Goal: Information Seeking & Learning: Check status

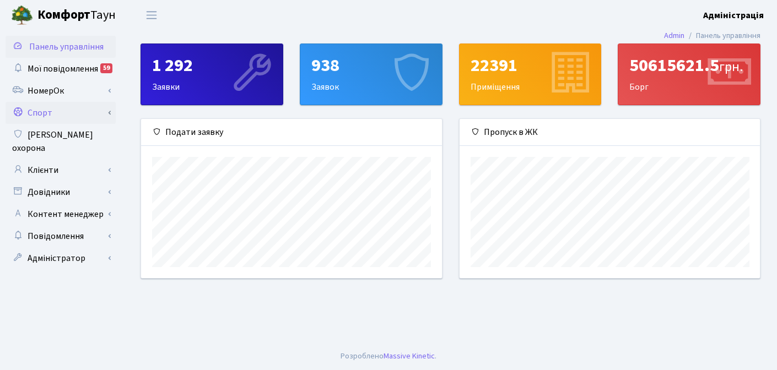
scroll to position [550892, 550751]
click at [42, 114] on link "Спорт" at bounding box center [61, 113] width 110 height 22
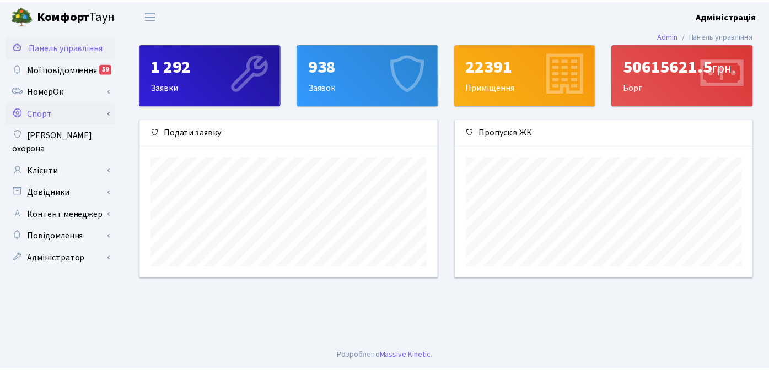
scroll to position [550892, 550755]
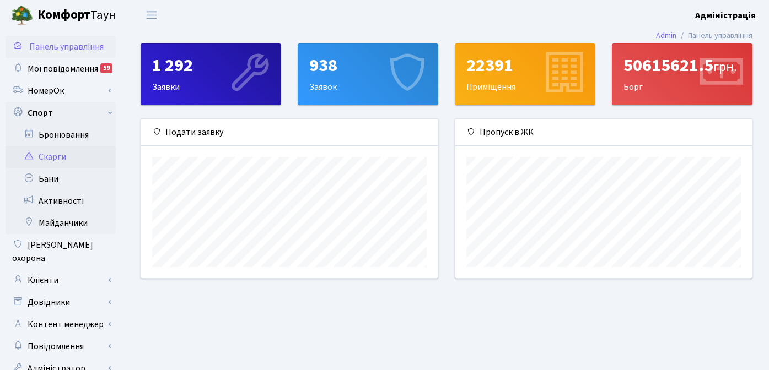
click at [48, 155] on link "Скарги" at bounding box center [61, 157] width 110 height 22
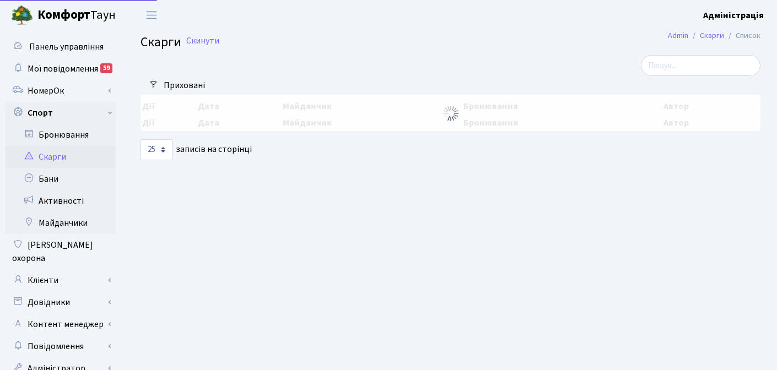
select select "25"
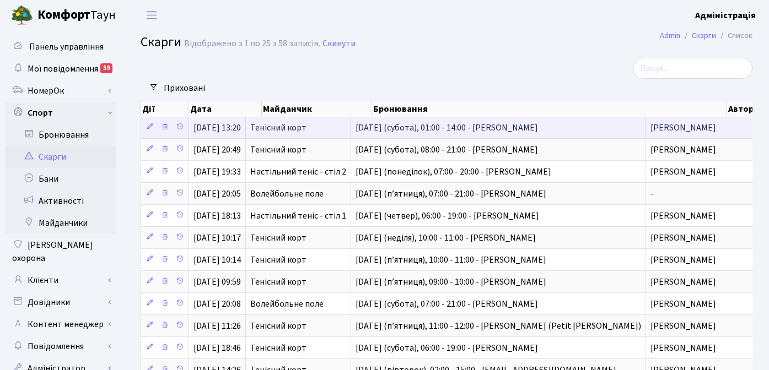
click at [508, 129] on span "16-го серпня (субота), 01:00 - 14:00 - Балинець Євгеній Володимирович" at bounding box center [497, 127] width 285 height 9
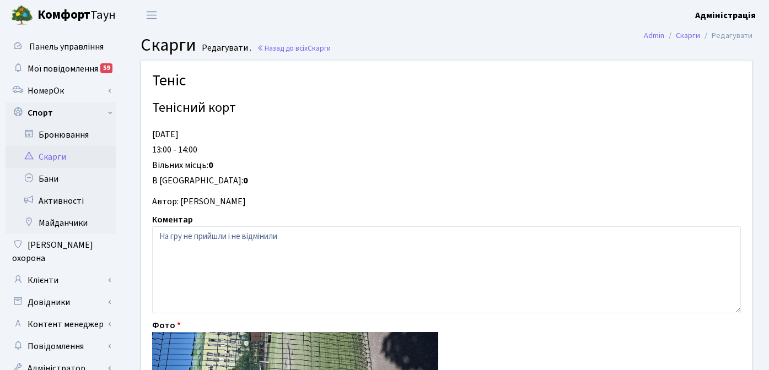
click at [47, 157] on link "Скарги" at bounding box center [61, 157] width 110 height 22
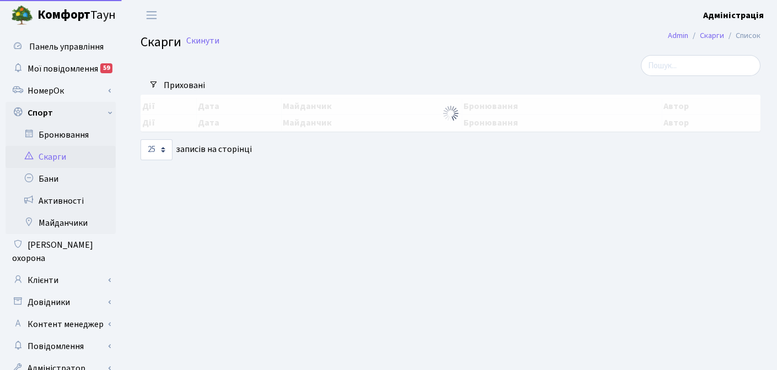
select select "25"
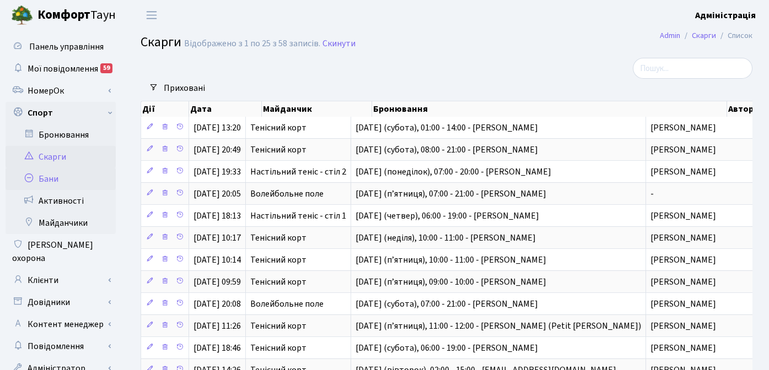
click at [53, 181] on link "Бани" at bounding box center [61, 179] width 110 height 22
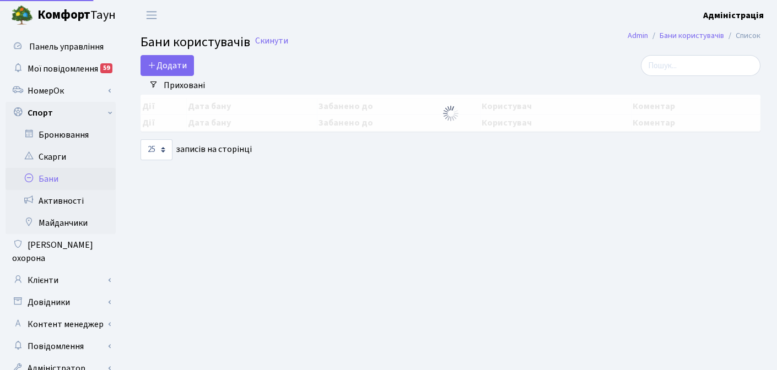
select select "25"
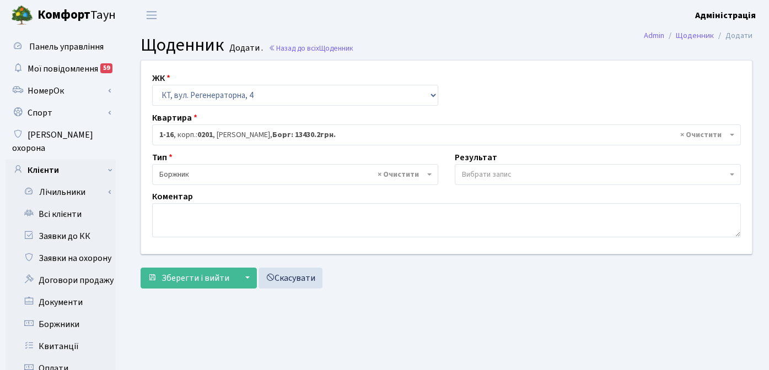
select select "271"
select select "189"
click at [60, 204] on link "Всі клієнти" at bounding box center [61, 214] width 110 height 22
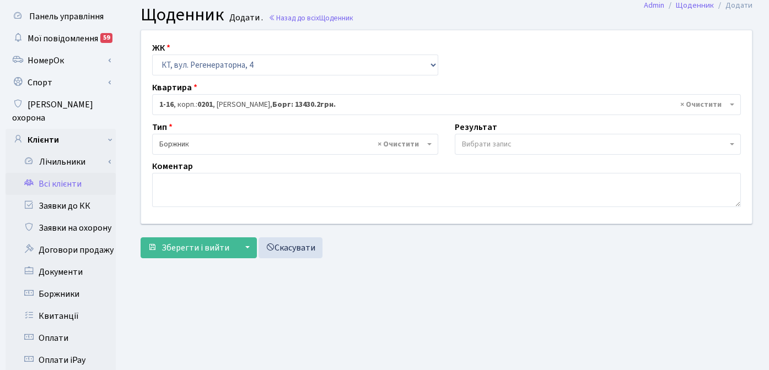
scroll to position [178, 0]
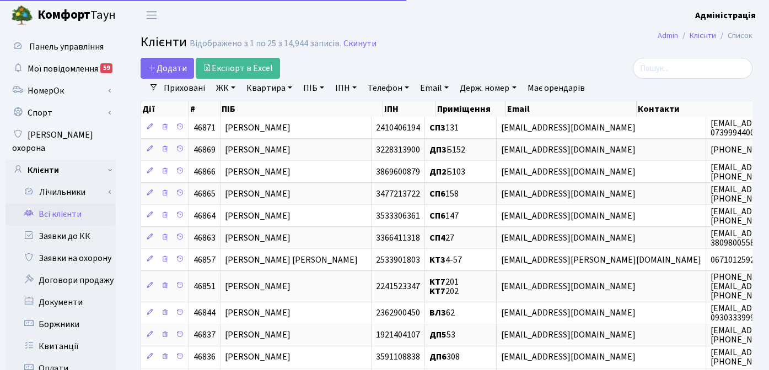
select select "25"
click at [77, 206] on link "Всі клієнти" at bounding box center [61, 214] width 110 height 22
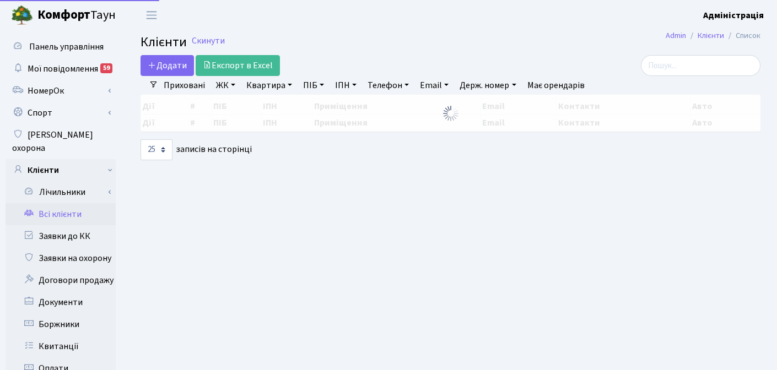
select select "25"
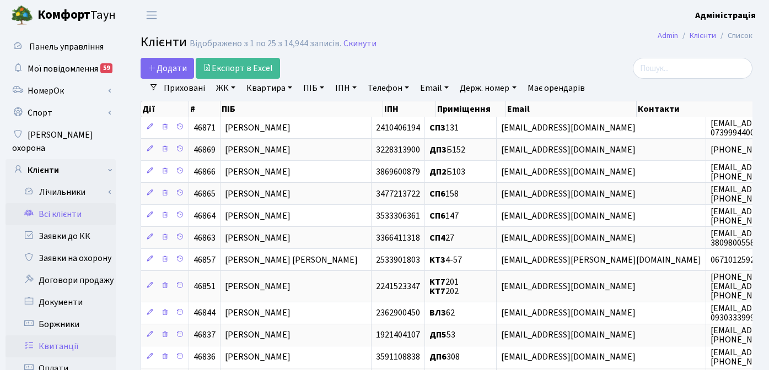
click at [74, 336] on link "Квитанції" at bounding box center [61, 347] width 110 height 22
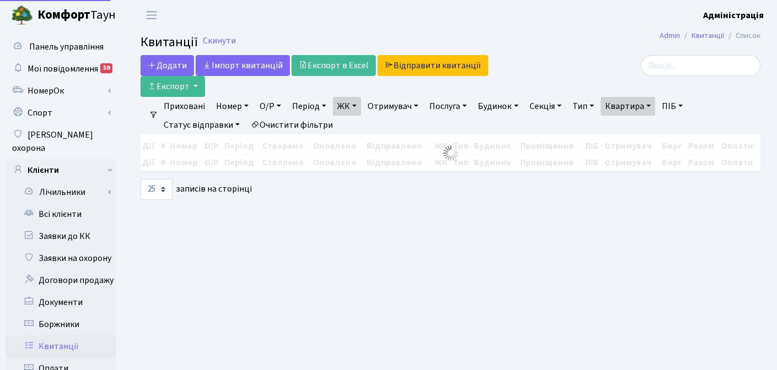
select select "25"
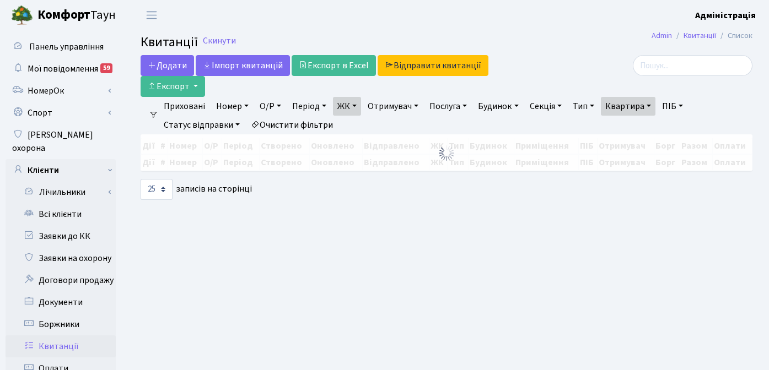
click at [299, 126] on link "Очистити фільтри" at bounding box center [291, 125] width 91 height 19
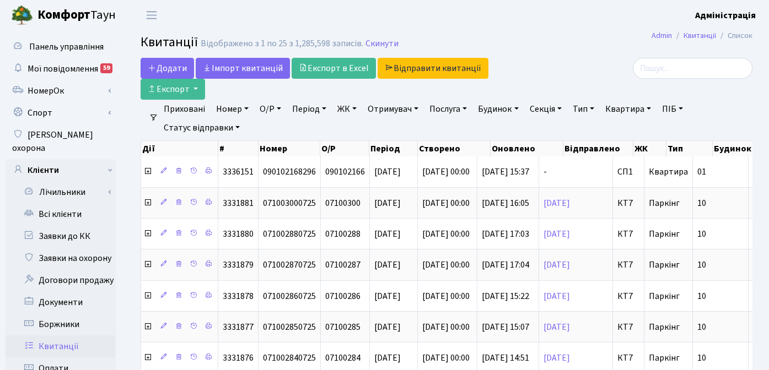
click at [343, 111] on link "ЖК" at bounding box center [347, 109] width 28 height 19
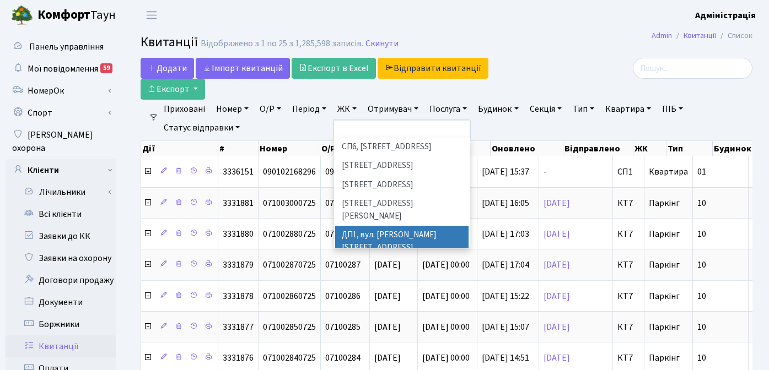
scroll to position [317, 0]
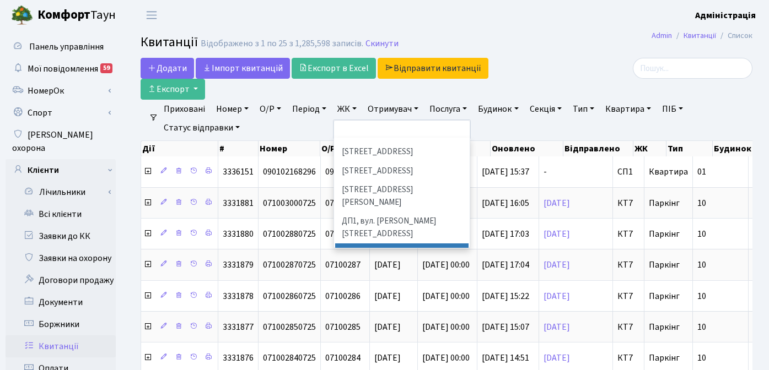
click at [374, 244] on li "ДП2, вул. [PERSON_NAME][STREET_ADDRESS]" at bounding box center [401, 259] width 133 height 31
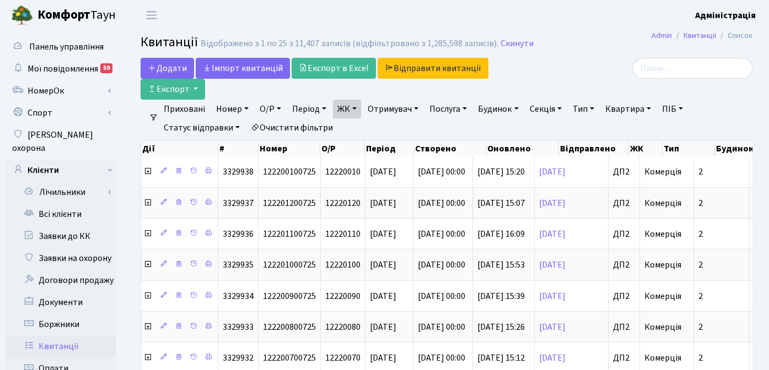
click at [632, 109] on link "Квартира" at bounding box center [628, 109] width 55 height 19
type input "а204"
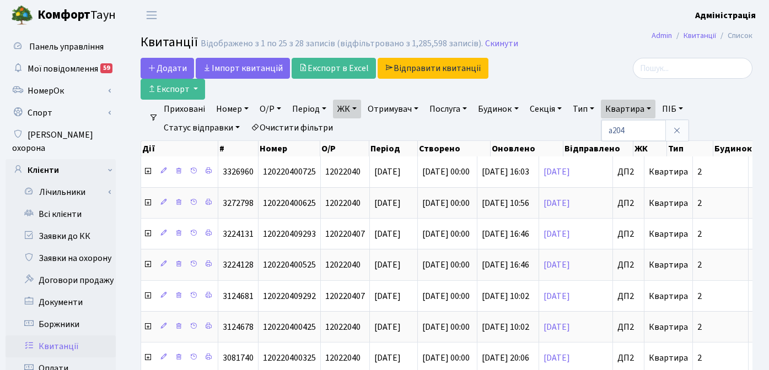
click at [603, 71] on div at bounding box center [655, 68] width 193 height 21
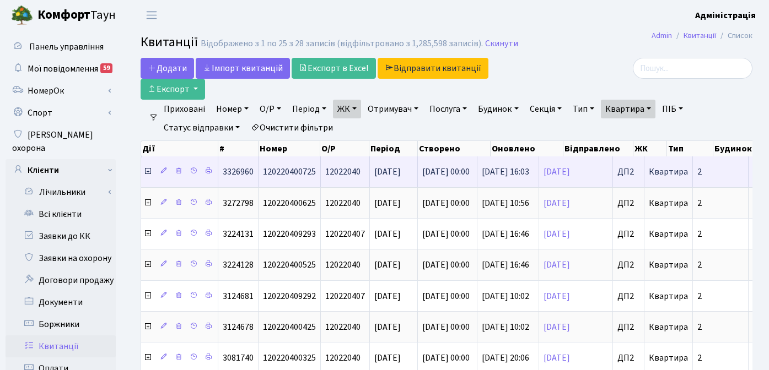
click at [149, 170] on icon at bounding box center [147, 171] width 9 height 9
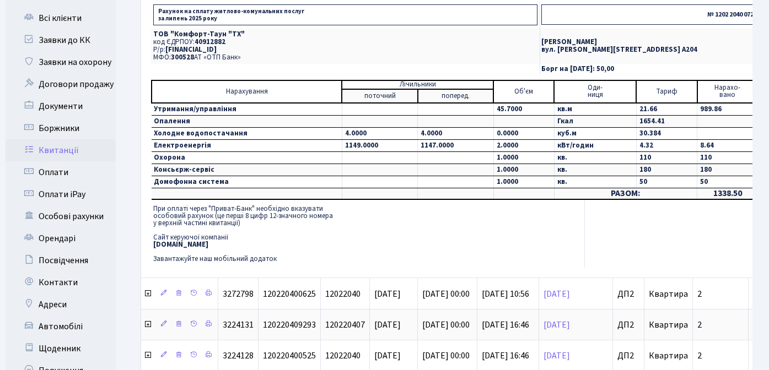
scroll to position [54, 0]
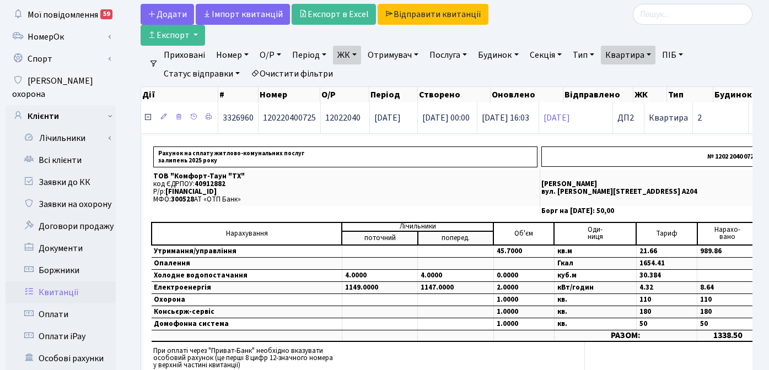
click at [146, 117] on icon at bounding box center [147, 117] width 9 height 9
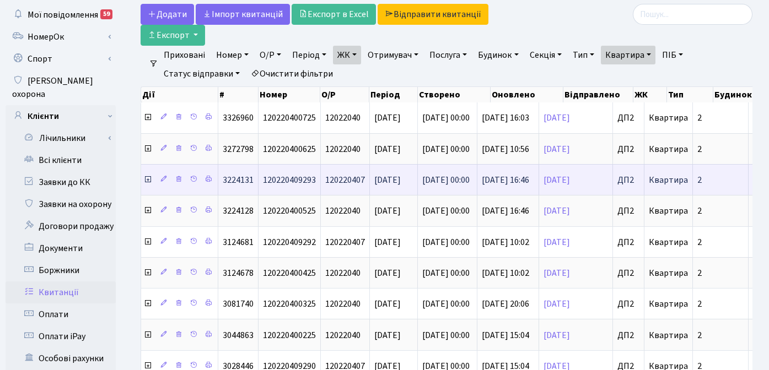
click at [148, 179] on icon at bounding box center [147, 179] width 9 height 9
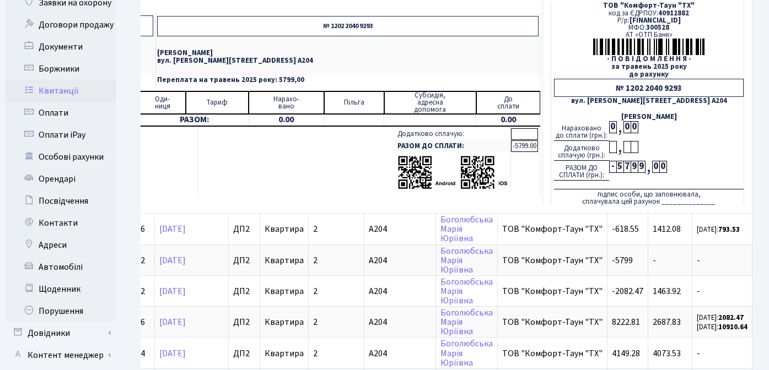
scroll to position [0, 182]
